Goal: Task Accomplishment & Management: Use online tool/utility

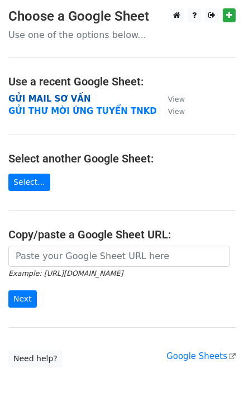
click at [57, 96] on strong "GỬI MAIL SƠ VẤN" at bounding box center [49, 99] width 82 height 10
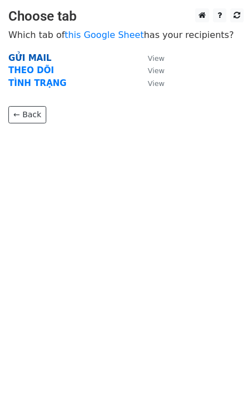
click at [36, 56] on strong "GỬI MAIL" at bounding box center [29, 58] width 43 height 10
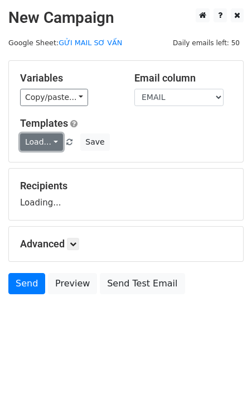
click at [49, 144] on link "Load..." at bounding box center [41, 142] width 43 height 17
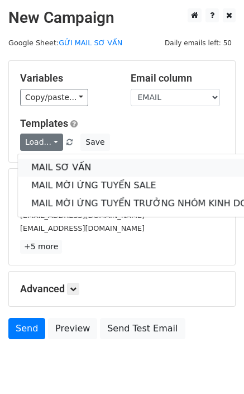
click at [64, 163] on link "MAIL SƠ VẤN" at bounding box center [149, 168] width 262 height 18
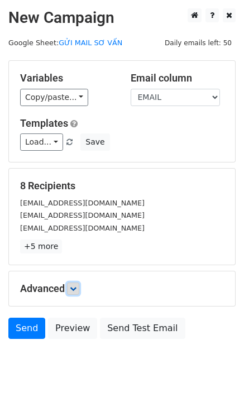
click at [73, 284] on link at bounding box center [73, 289] width 12 height 12
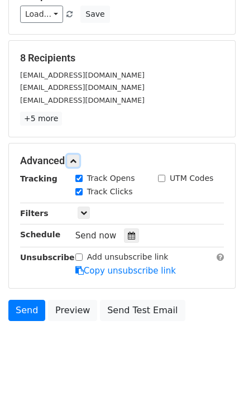
scroll to position [141, 0]
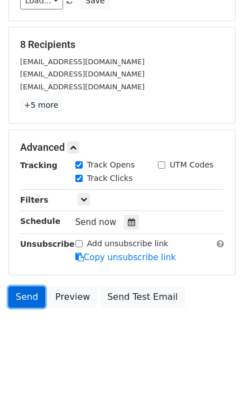
click at [34, 295] on link "Send" at bounding box center [26, 297] width 37 height 21
